Goal: Information Seeking & Learning: Learn about a topic

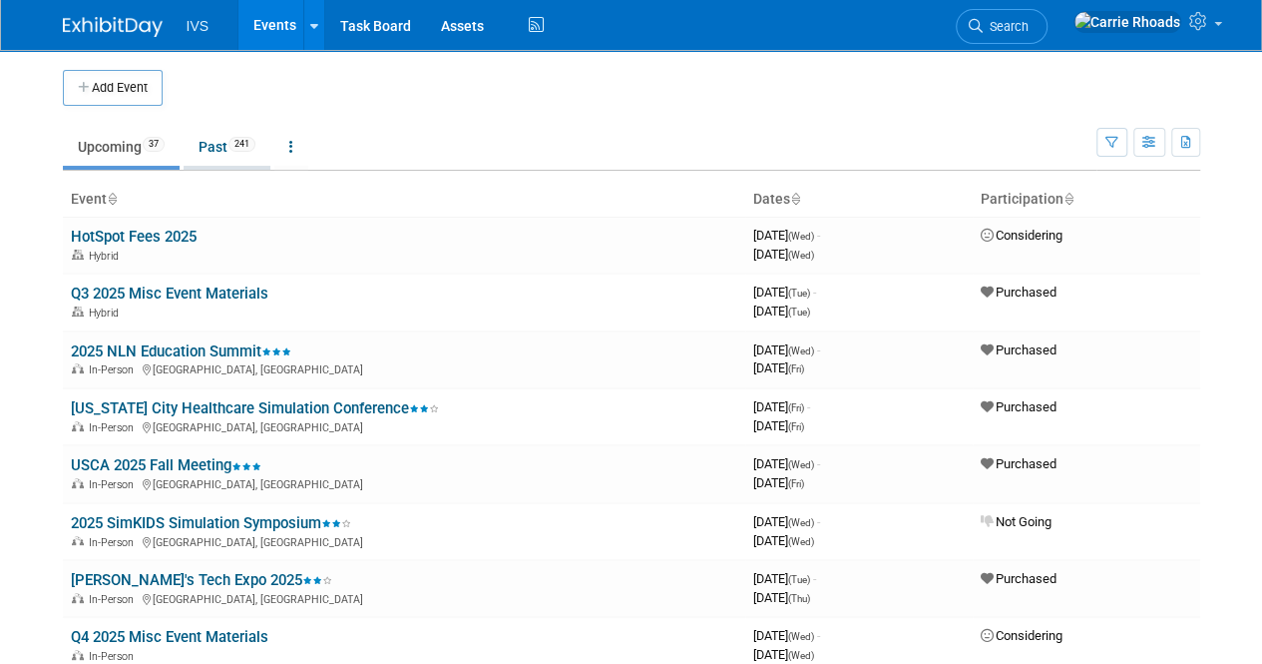
click at [229, 148] on link "Past 241" at bounding box center [227, 147] width 87 height 38
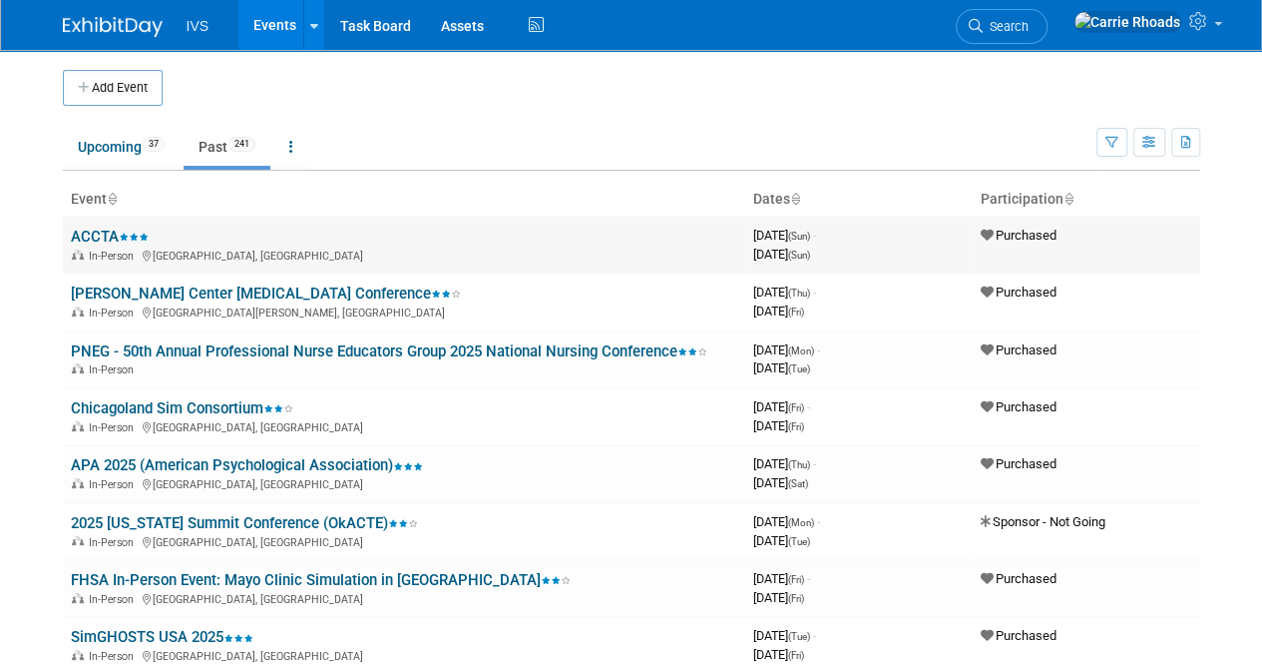
click at [110, 233] on link "ACCTA" at bounding box center [110, 237] width 78 height 18
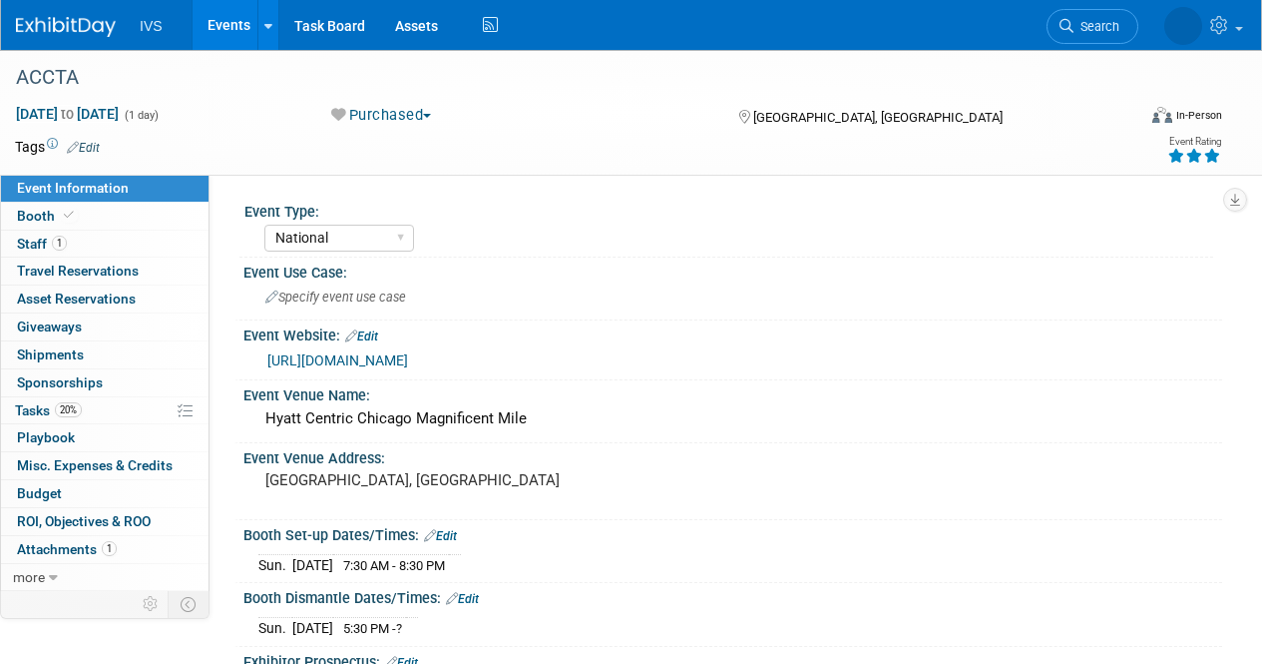
select select "National"
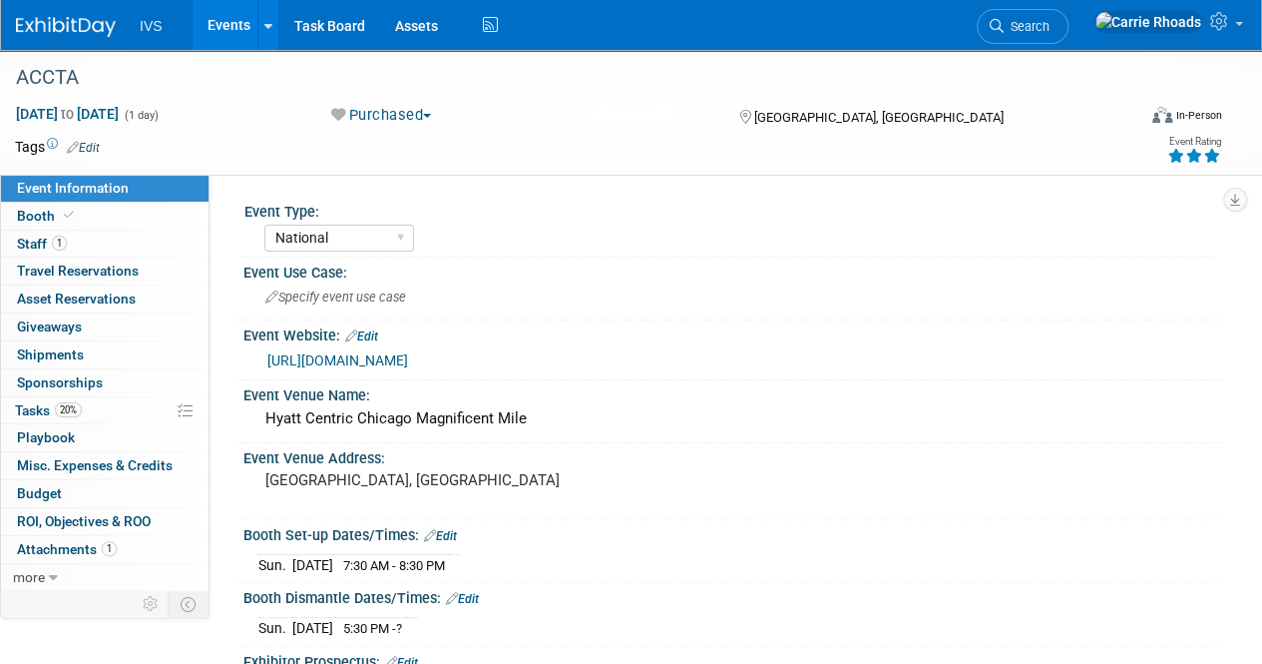
click at [357, 364] on link "https://asaccta.memberclicks.net/2025-accta-conference" at bounding box center [337, 360] width 141 height 16
click at [48, 31] on img at bounding box center [66, 27] width 100 height 20
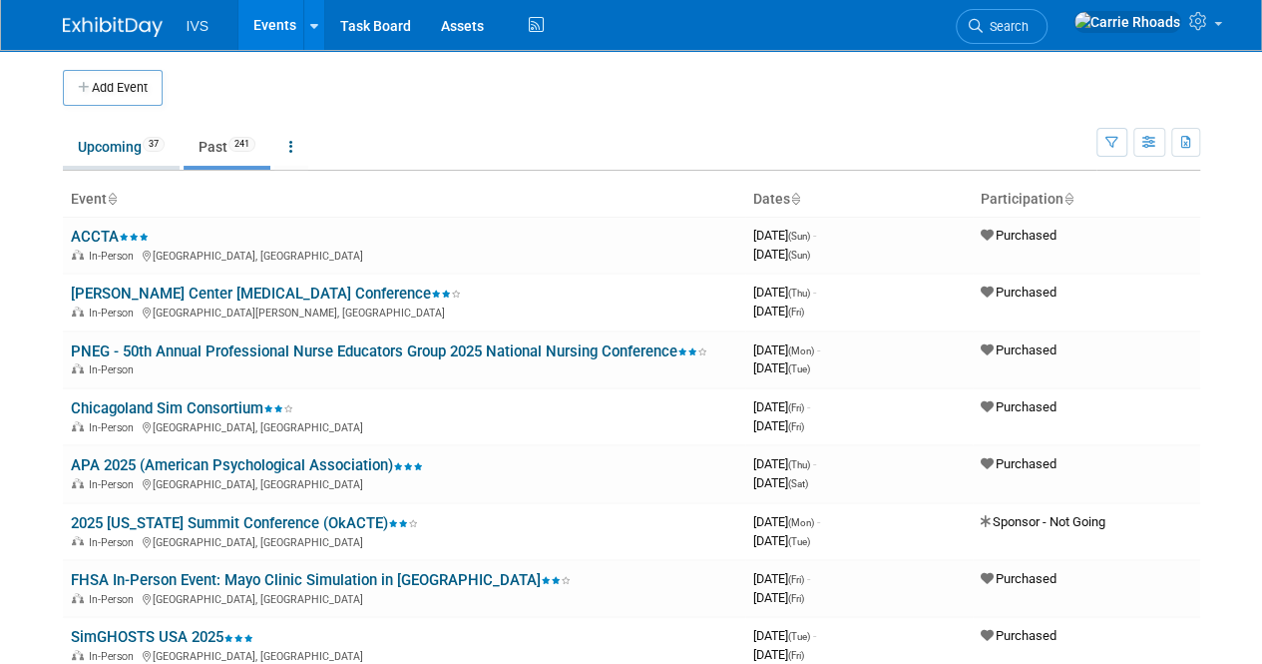
click at [130, 152] on link "Upcoming 37" at bounding box center [121, 147] width 117 height 38
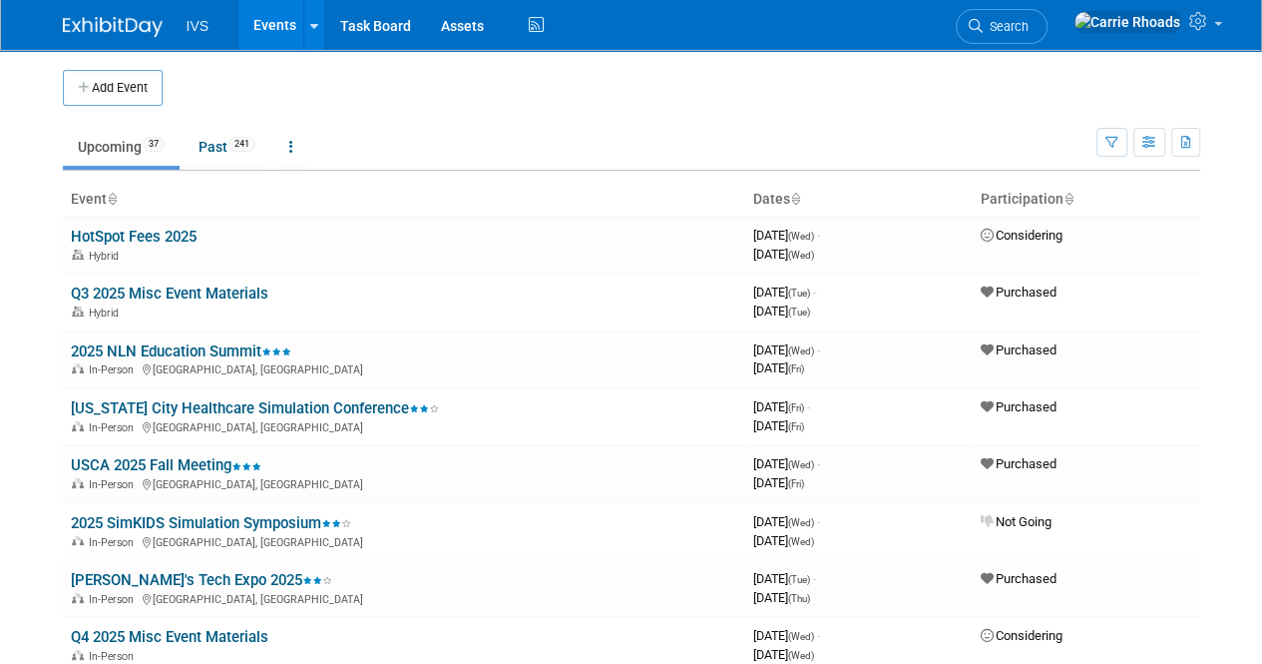
click at [611, 85] on td at bounding box center [654, 88] width 983 height 36
